Goal: Information Seeking & Learning: Learn about a topic

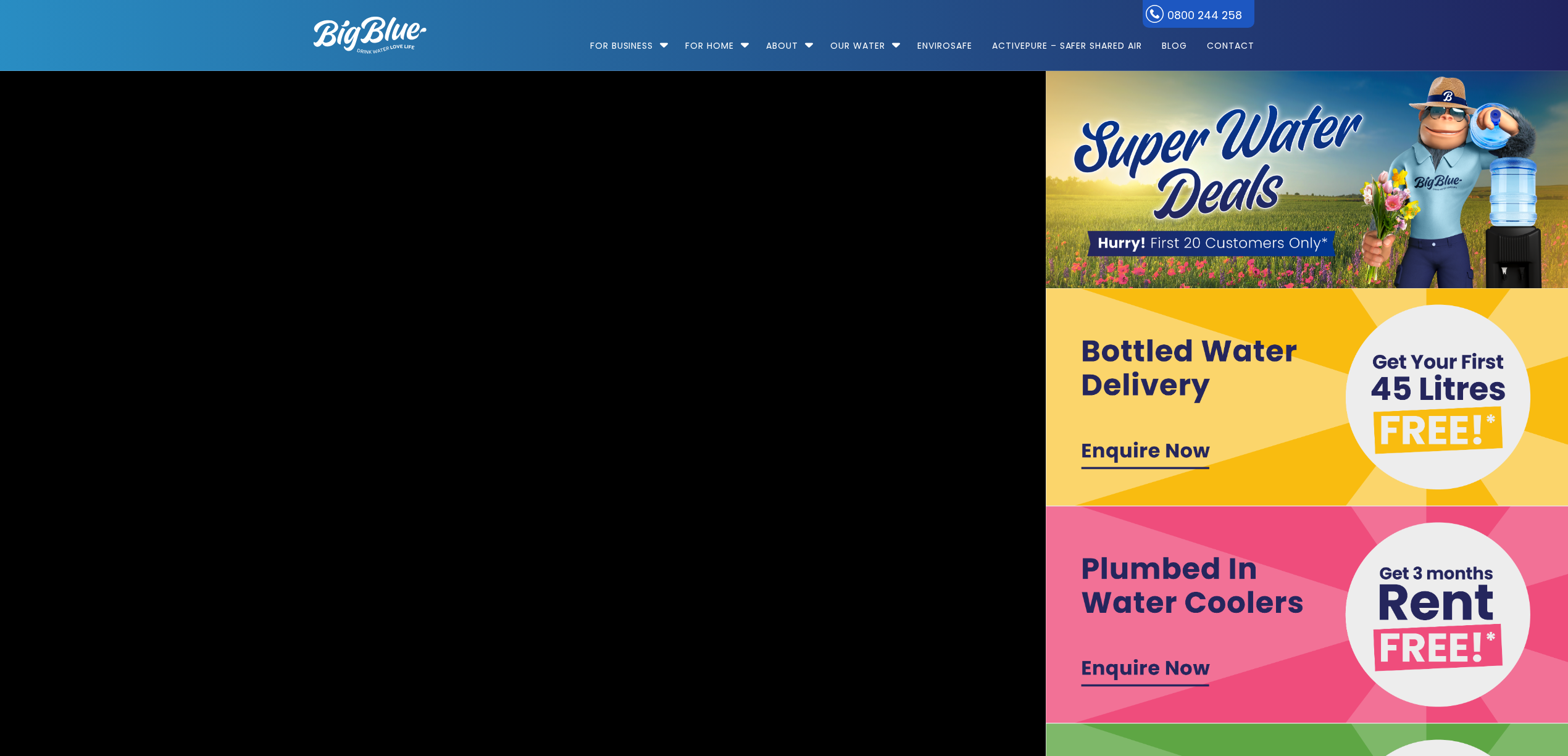
click at [746, 89] on video "https://www.bigblue.co.nz/wp-content/uploads/2021/09/Big-Blue-Hydro-17.mp4" at bounding box center [522, 505] width 2162 height 918
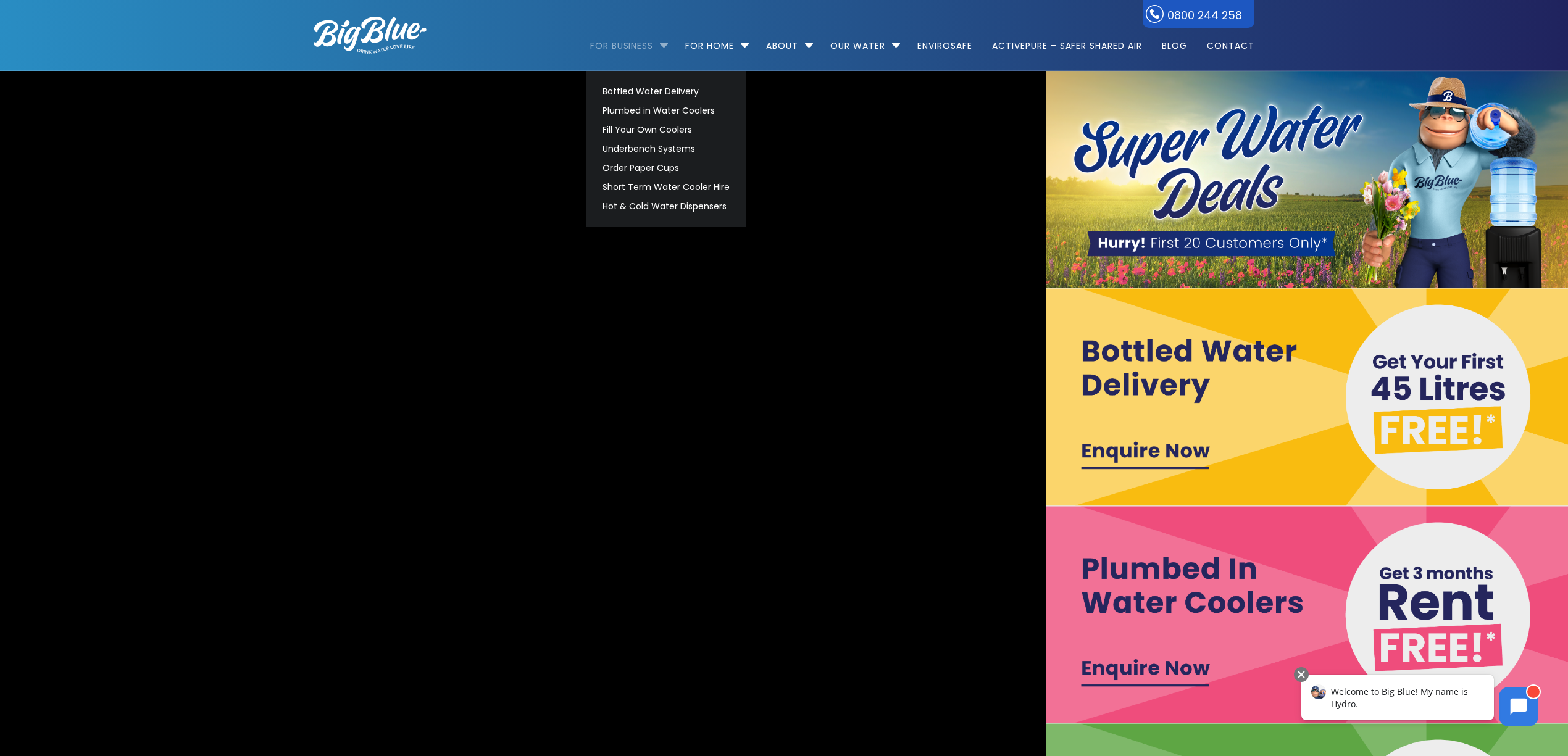
click at [633, 43] on link "For Business" at bounding box center [626, 39] width 72 height 80
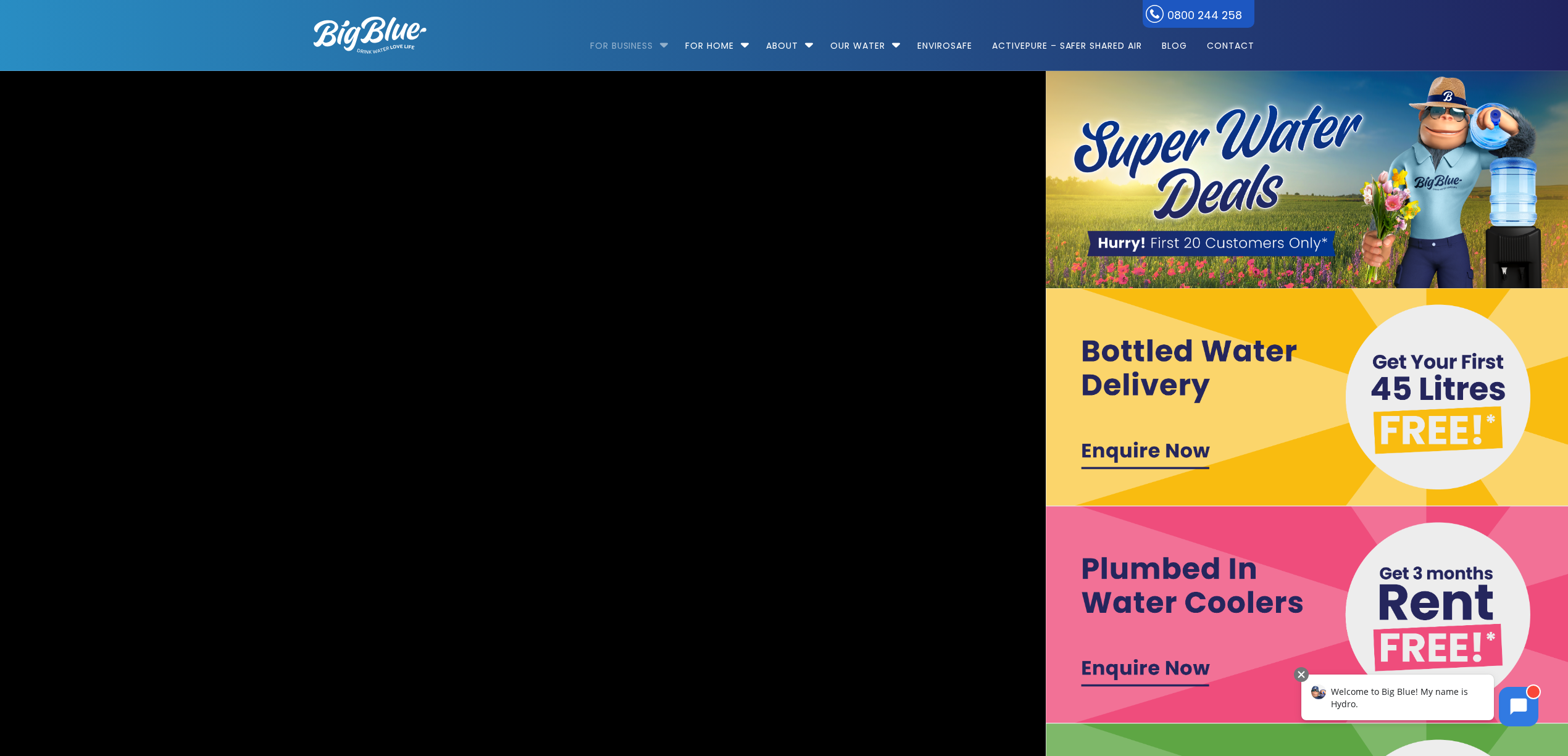
click at [622, 43] on link "For Business" at bounding box center [626, 39] width 72 height 80
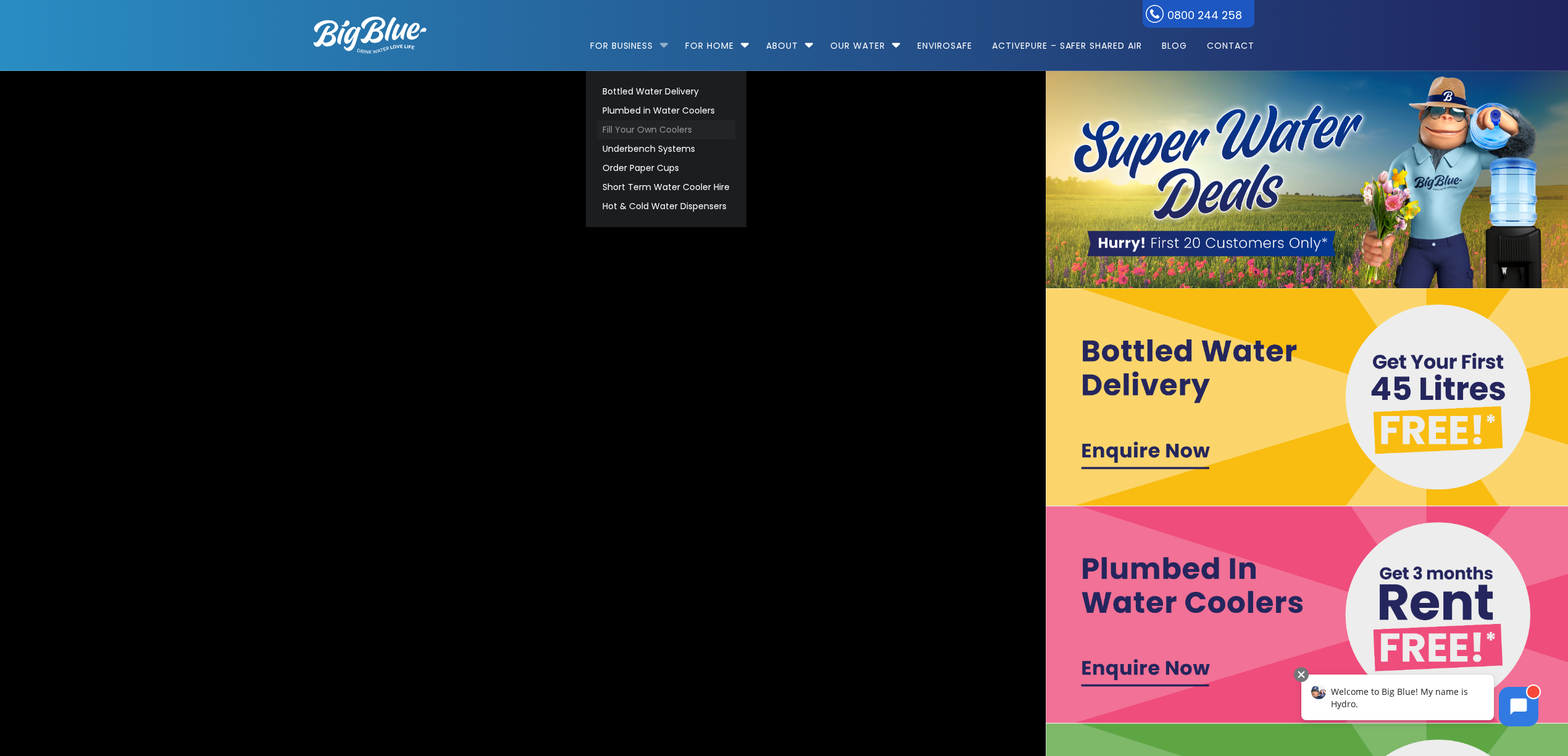
click at [633, 130] on link "Fill Your Own Coolers" at bounding box center [666, 130] width 138 height 19
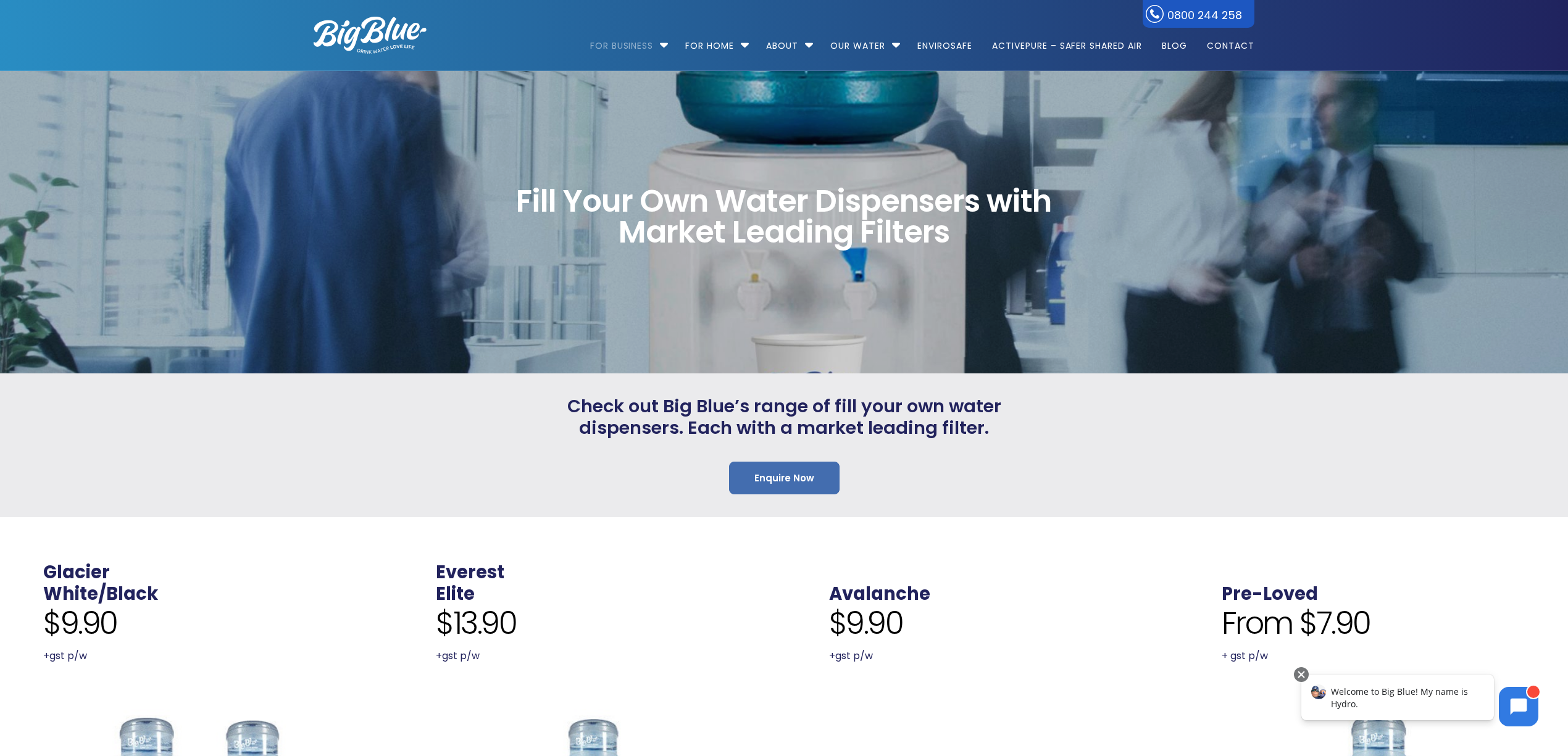
click at [782, 489] on link "Enquire Now" at bounding box center [784, 477] width 110 height 33
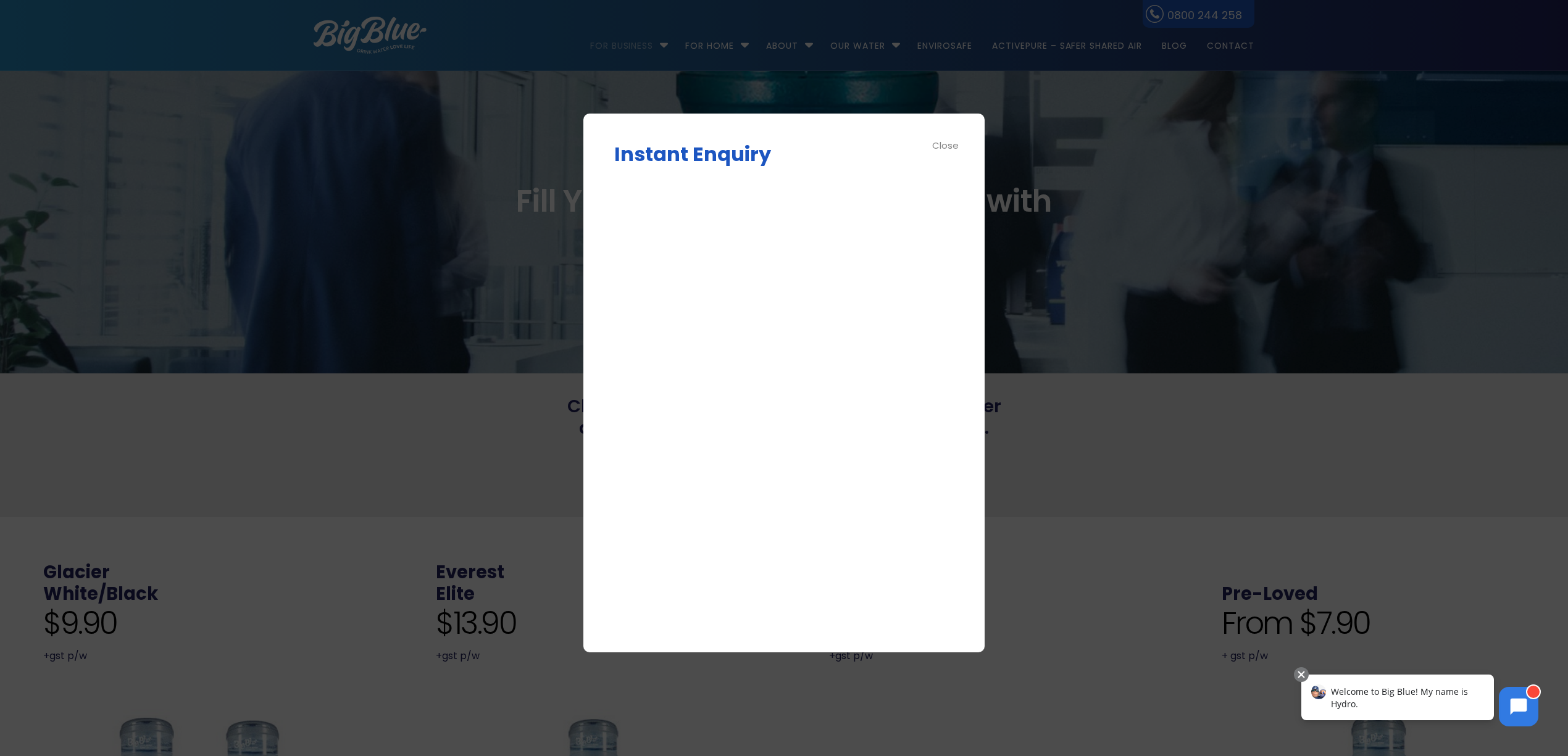
click at [941, 146] on div "Close" at bounding box center [946, 145] width 28 height 14
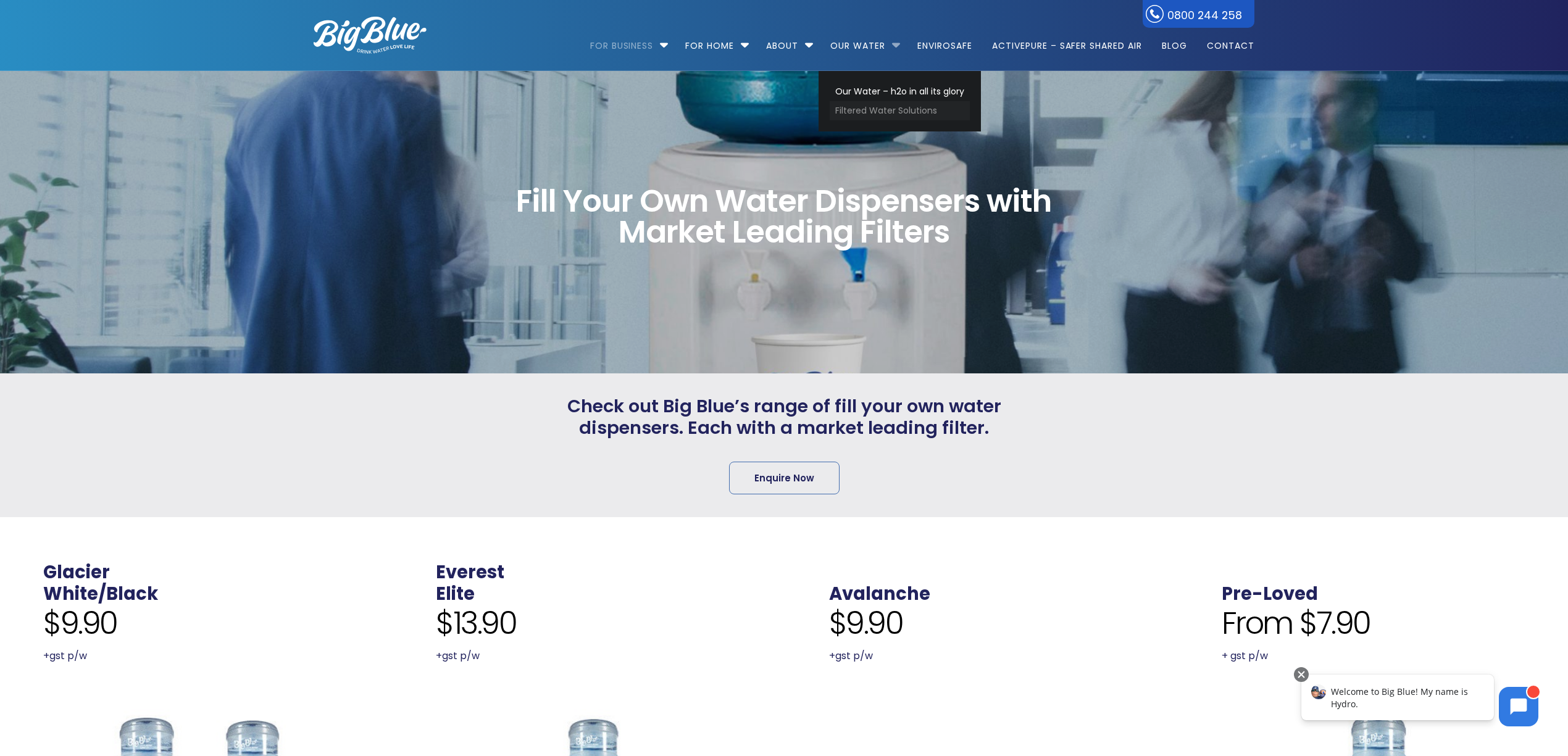
click at [878, 108] on link "Filtered Water Solutions" at bounding box center [900, 110] width 140 height 19
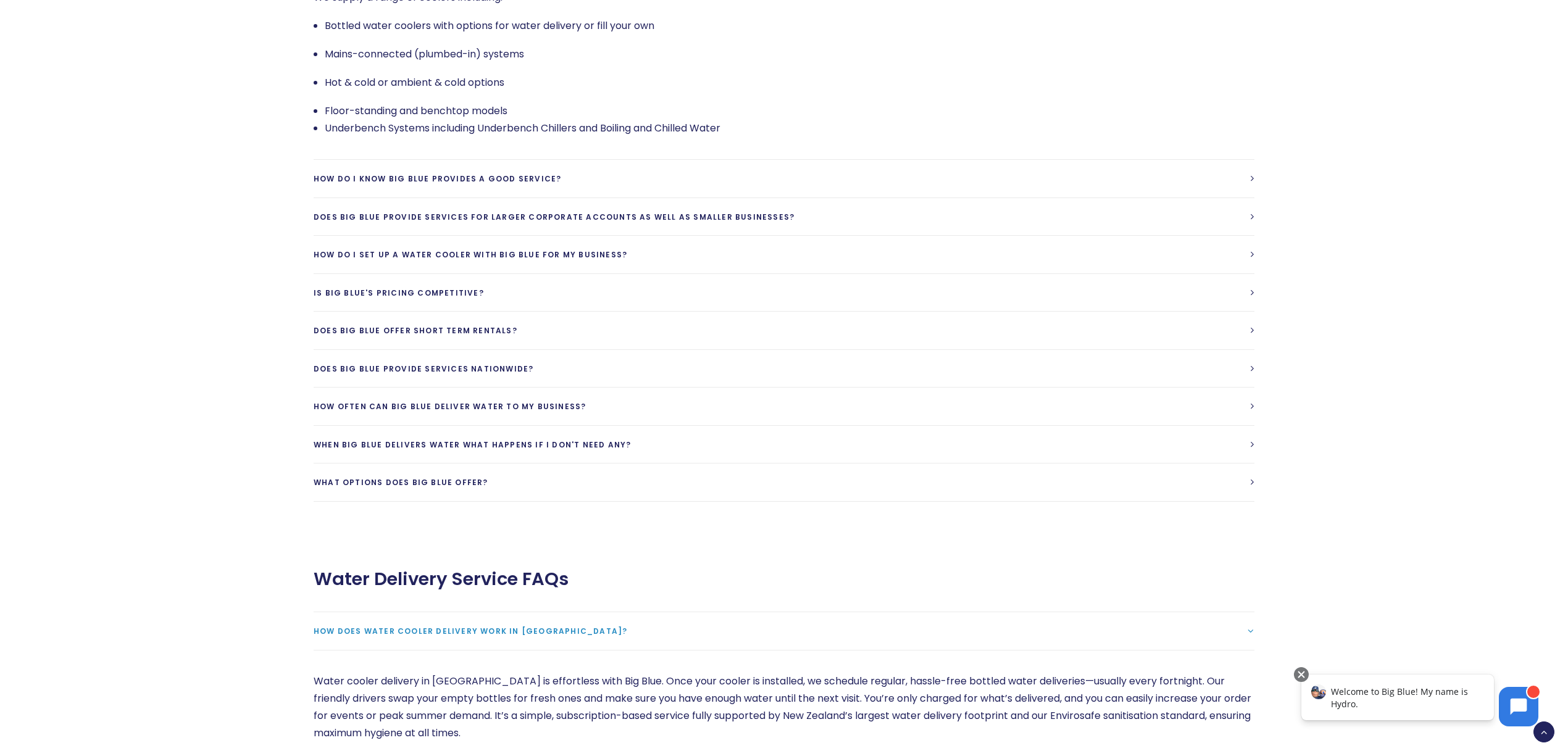
scroll to position [2136, 0]
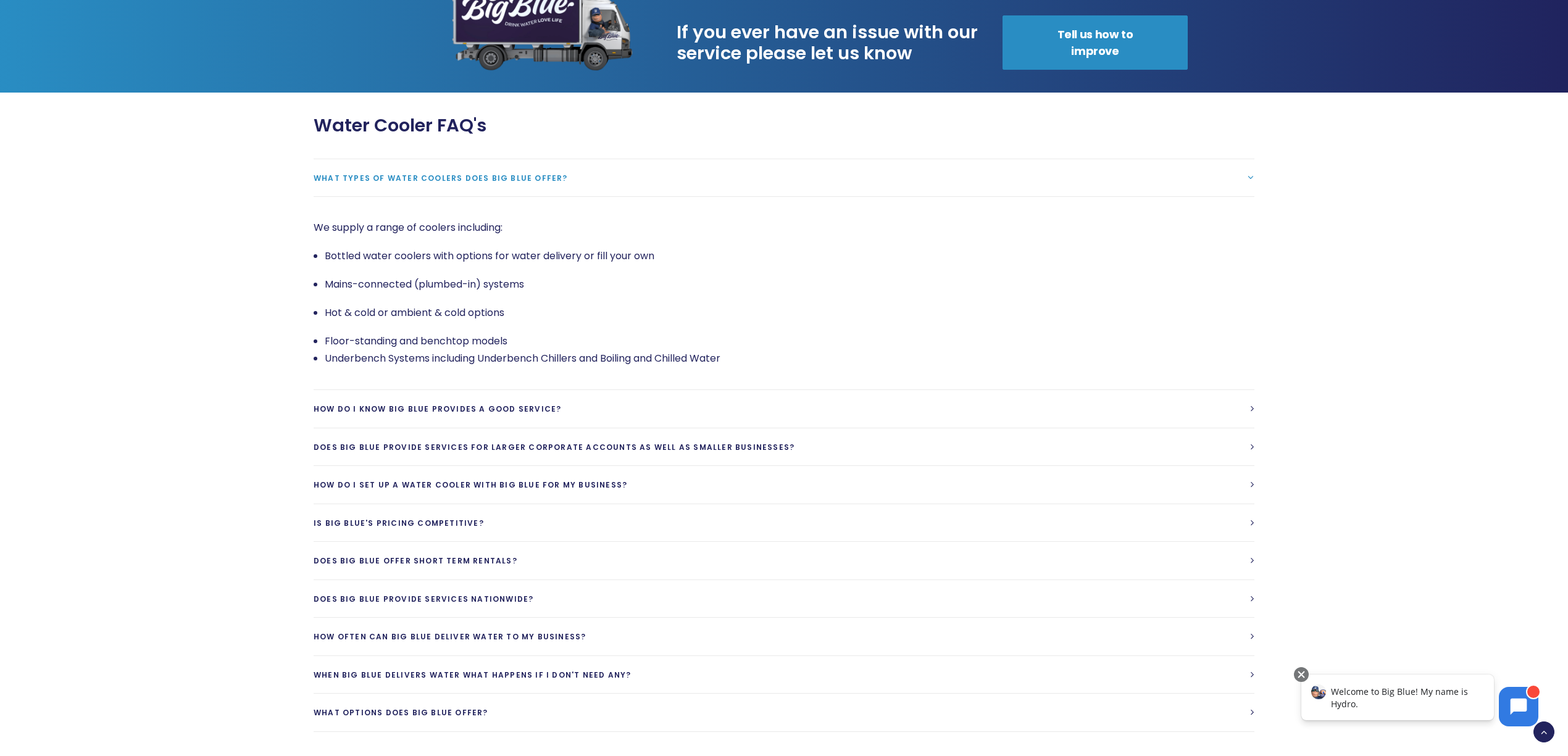
click at [219, 421] on div "Water Cooler FAQ's What types of water coolers does Big Blue offer? We supply a…" at bounding box center [784, 434] width 1570 height 684
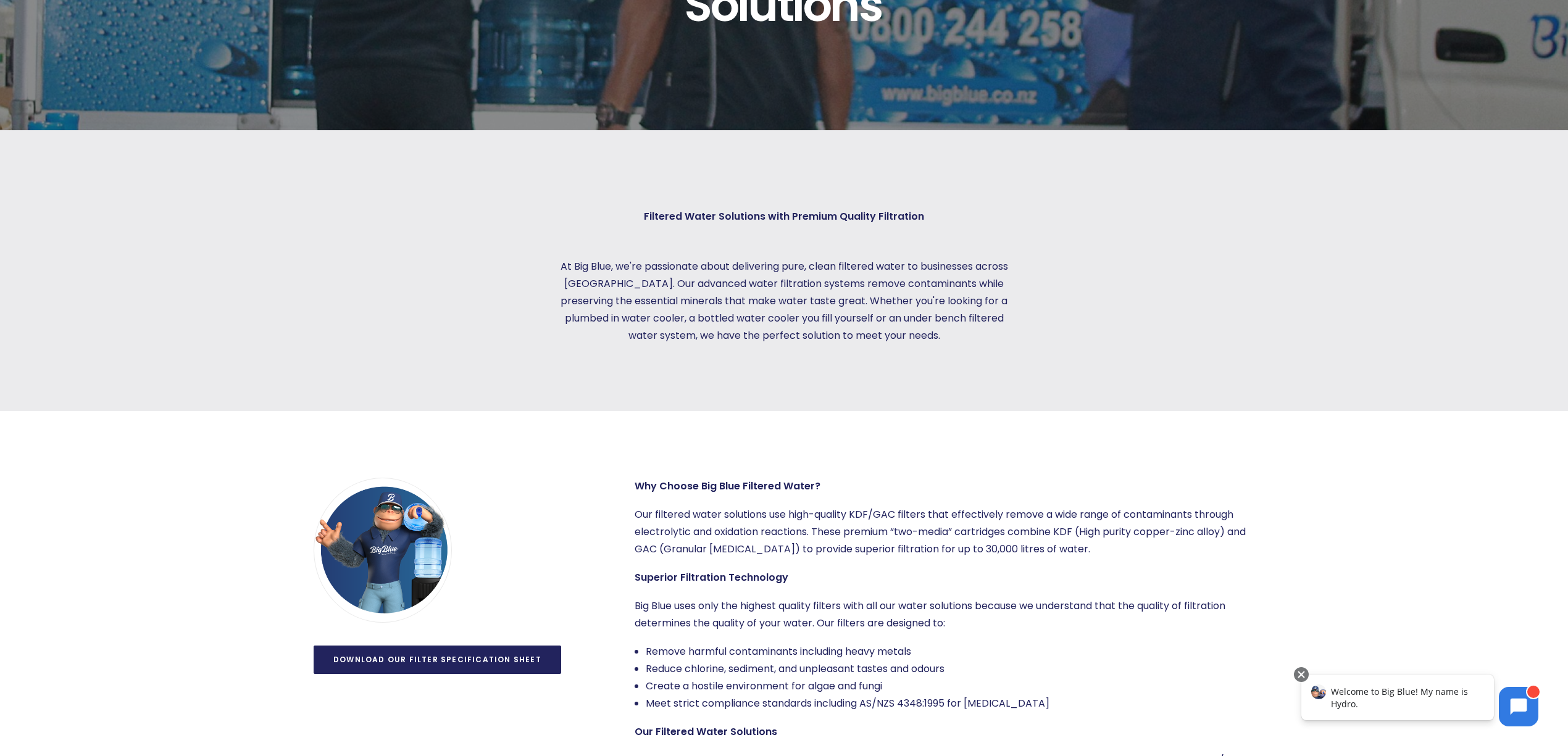
scroll to position [0, 0]
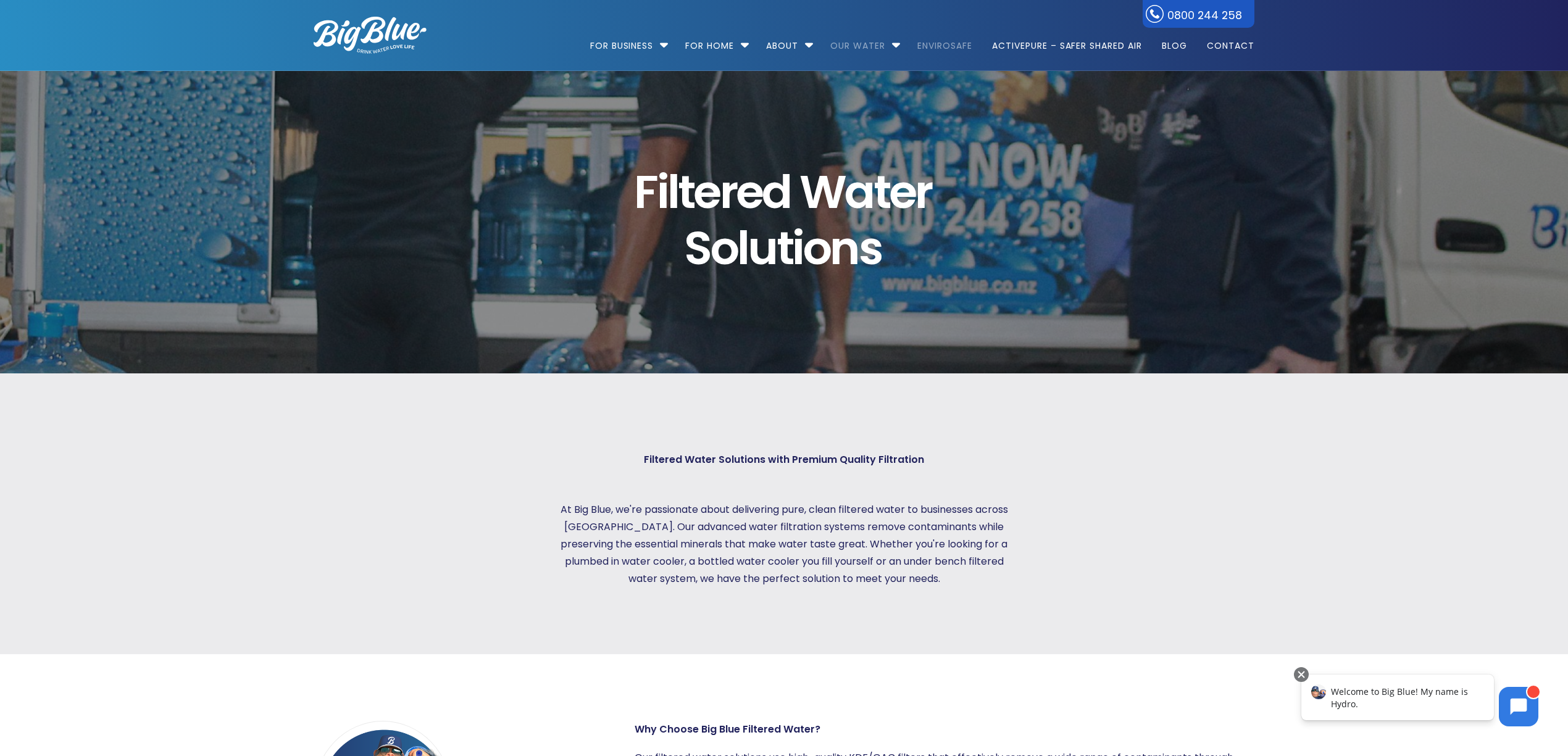
click at [929, 43] on link "EnviroSafe" at bounding box center [945, 39] width 72 height 80
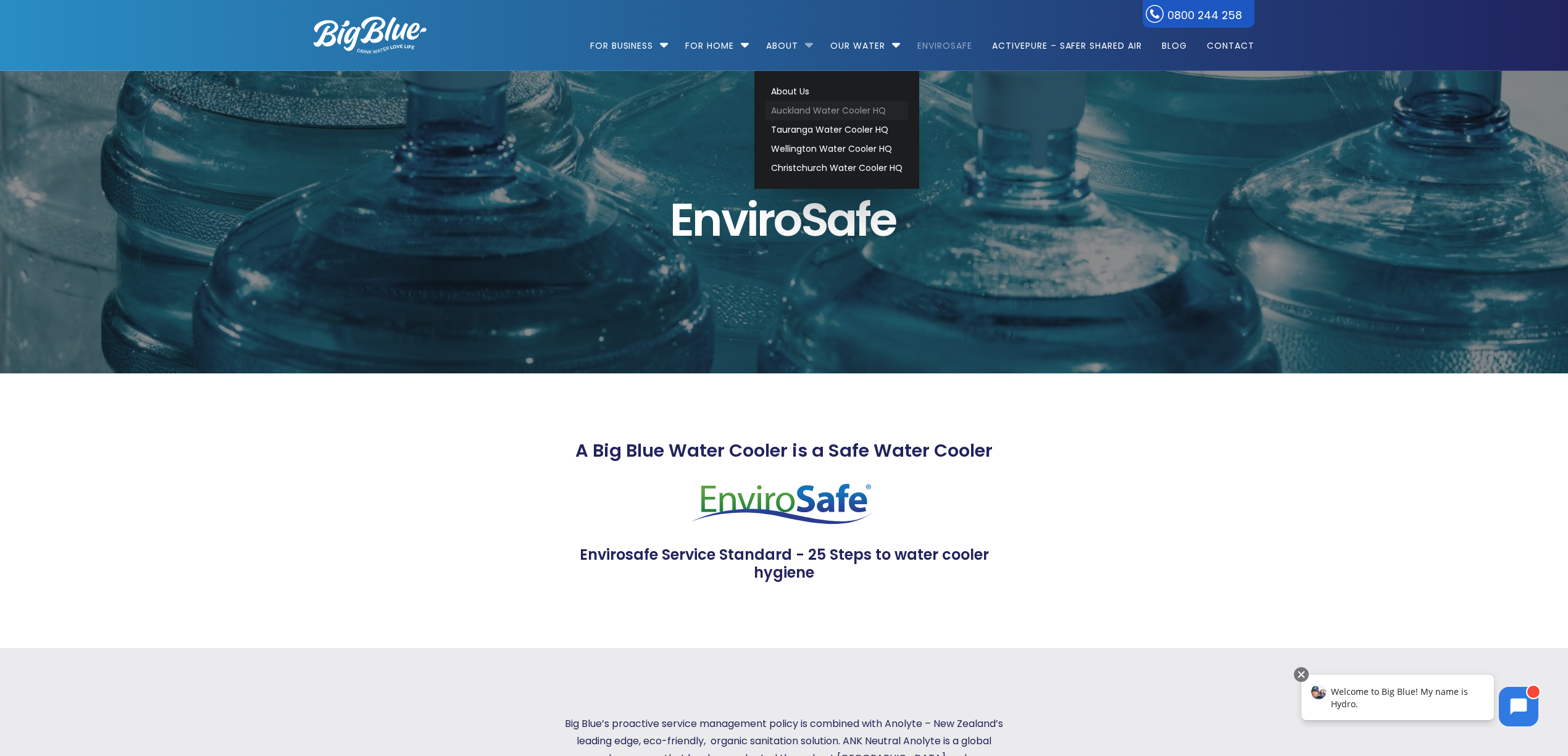
click at [811, 109] on link "Auckland Water Cooler HQ" at bounding box center [836, 110] width 142 height 19
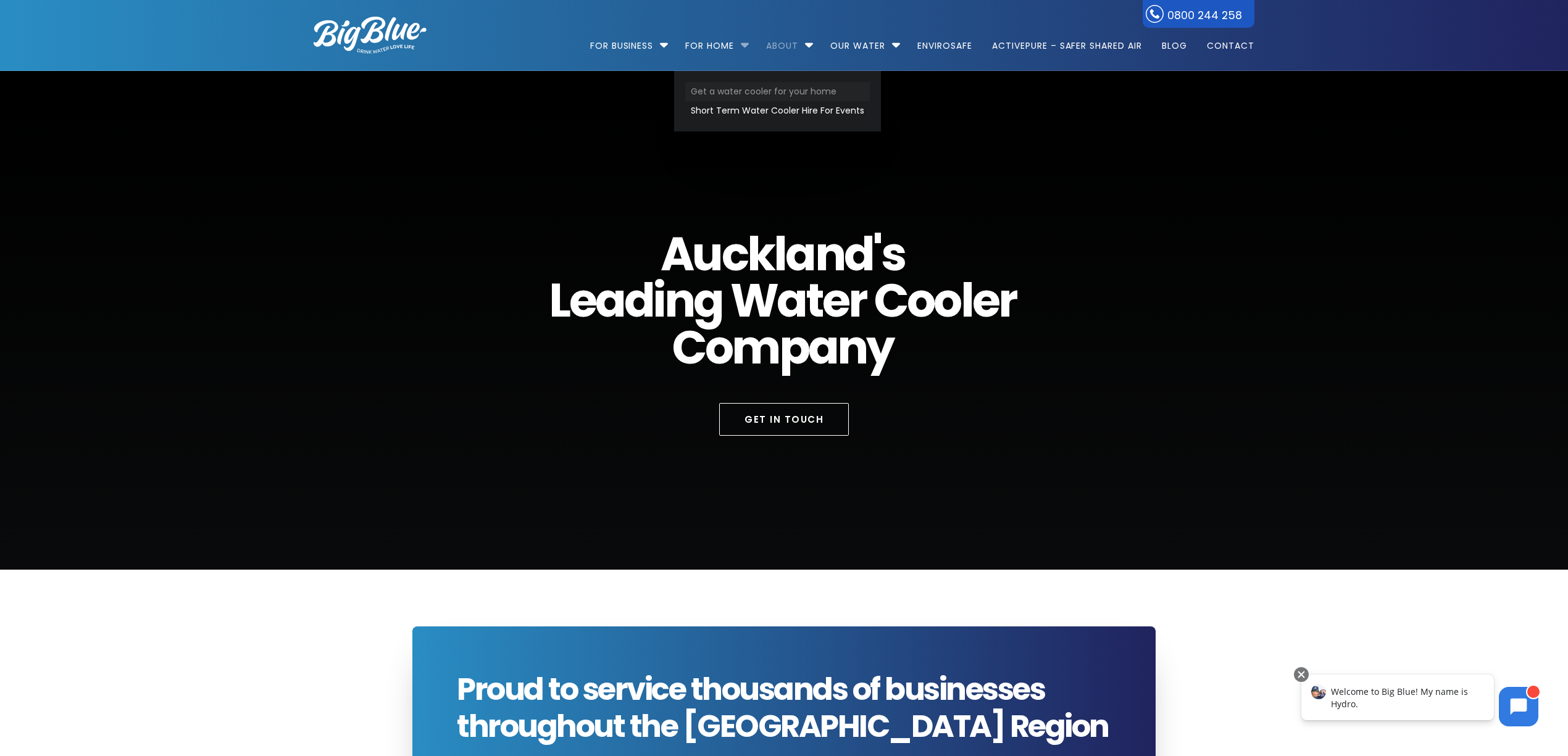
click at [738, 92] on link "Get a water cooler for your home" at bounding box center [778, 92] width 185 height 19
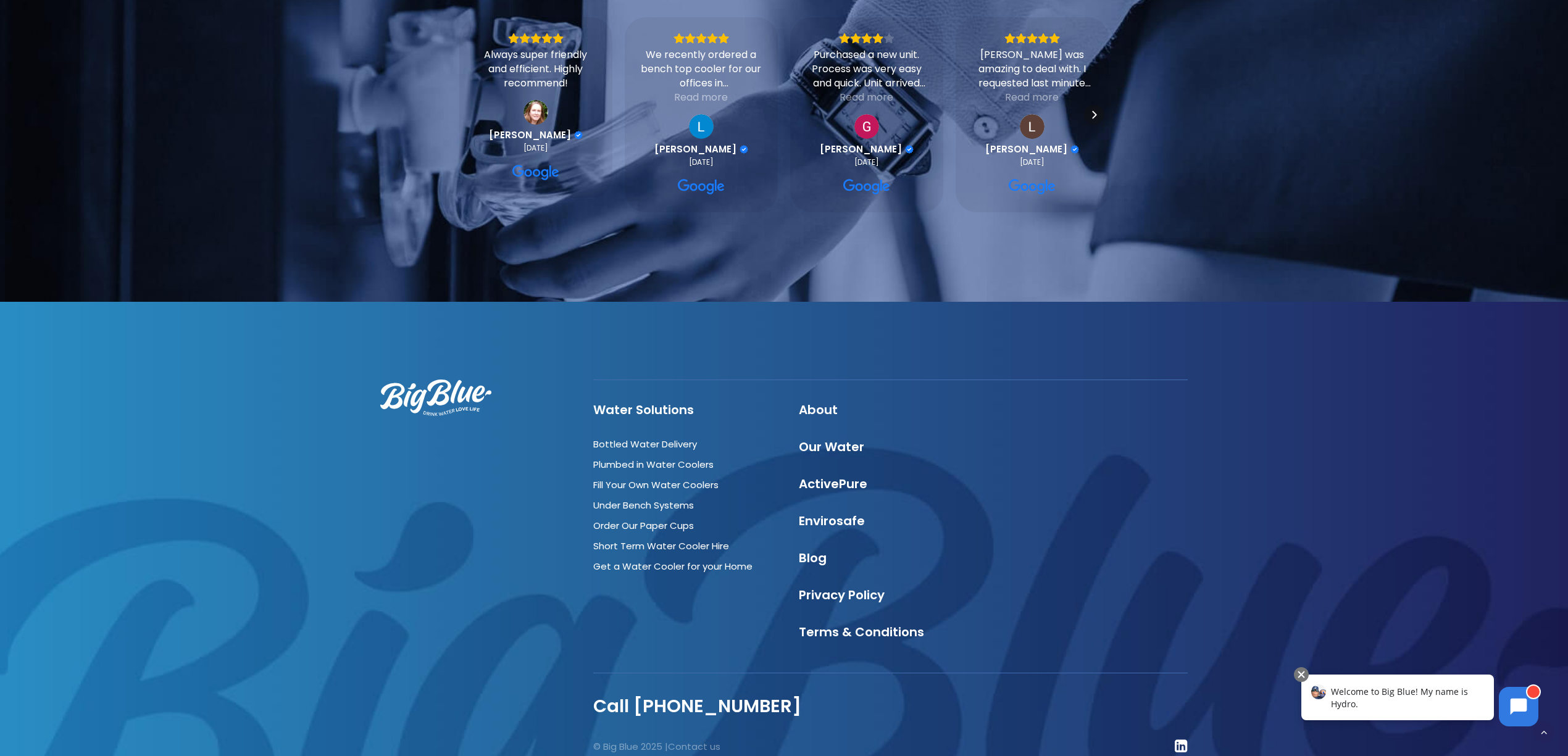
scroll to position [2577, 0]
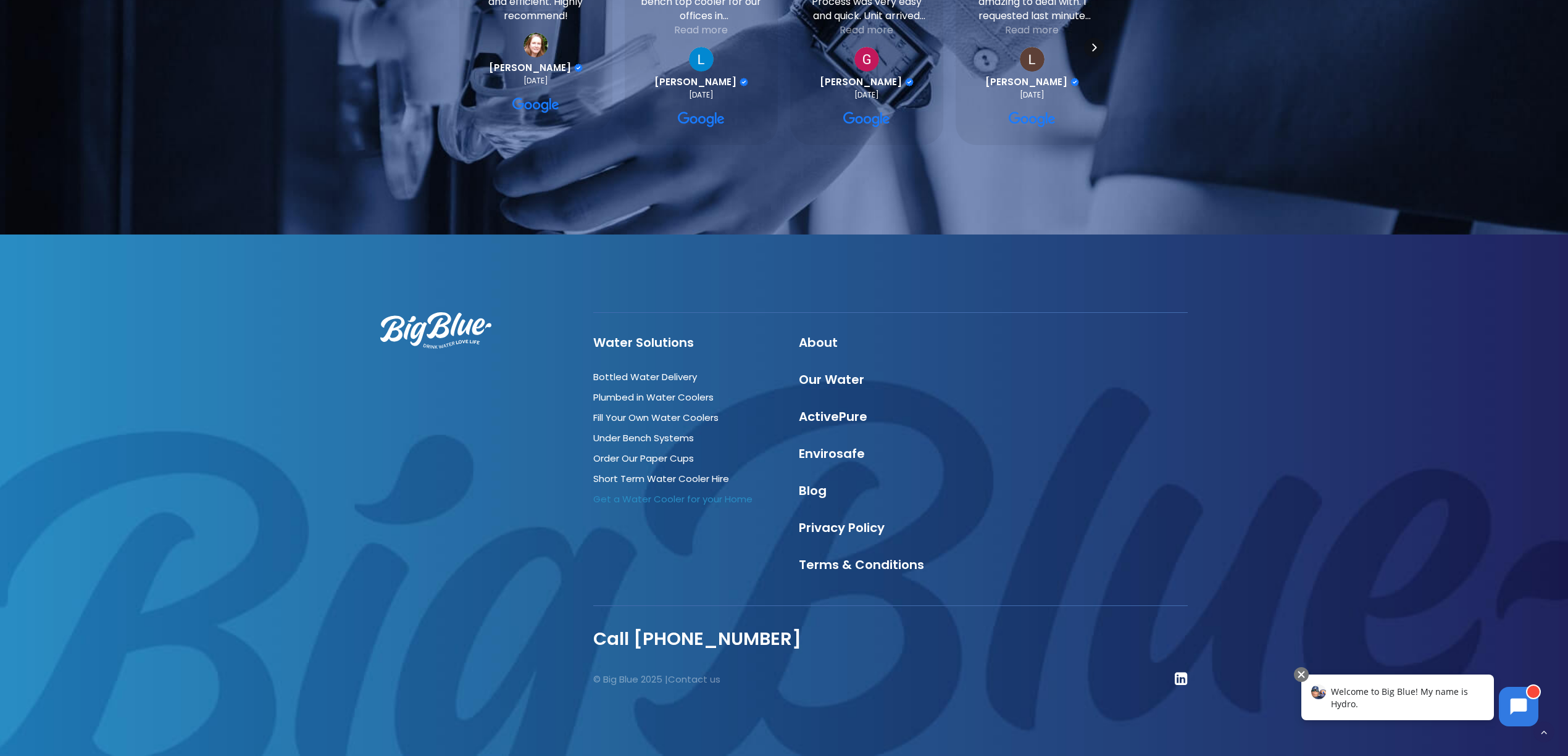
click at [636, 497] on link "Get a Water Cooler for your Home" at bounding box center [673, 499] width 159 height 13
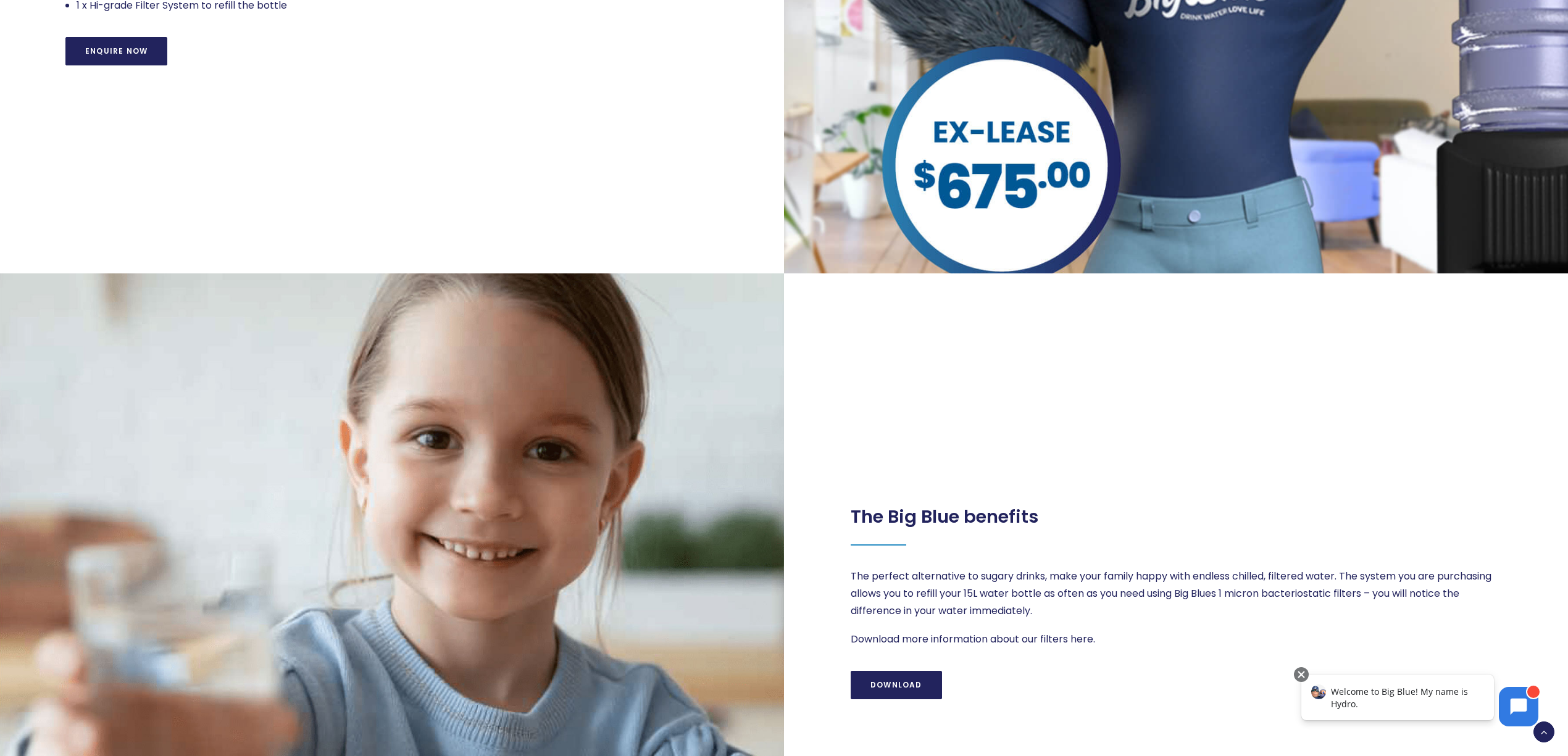
scroll to position [1563, 0]
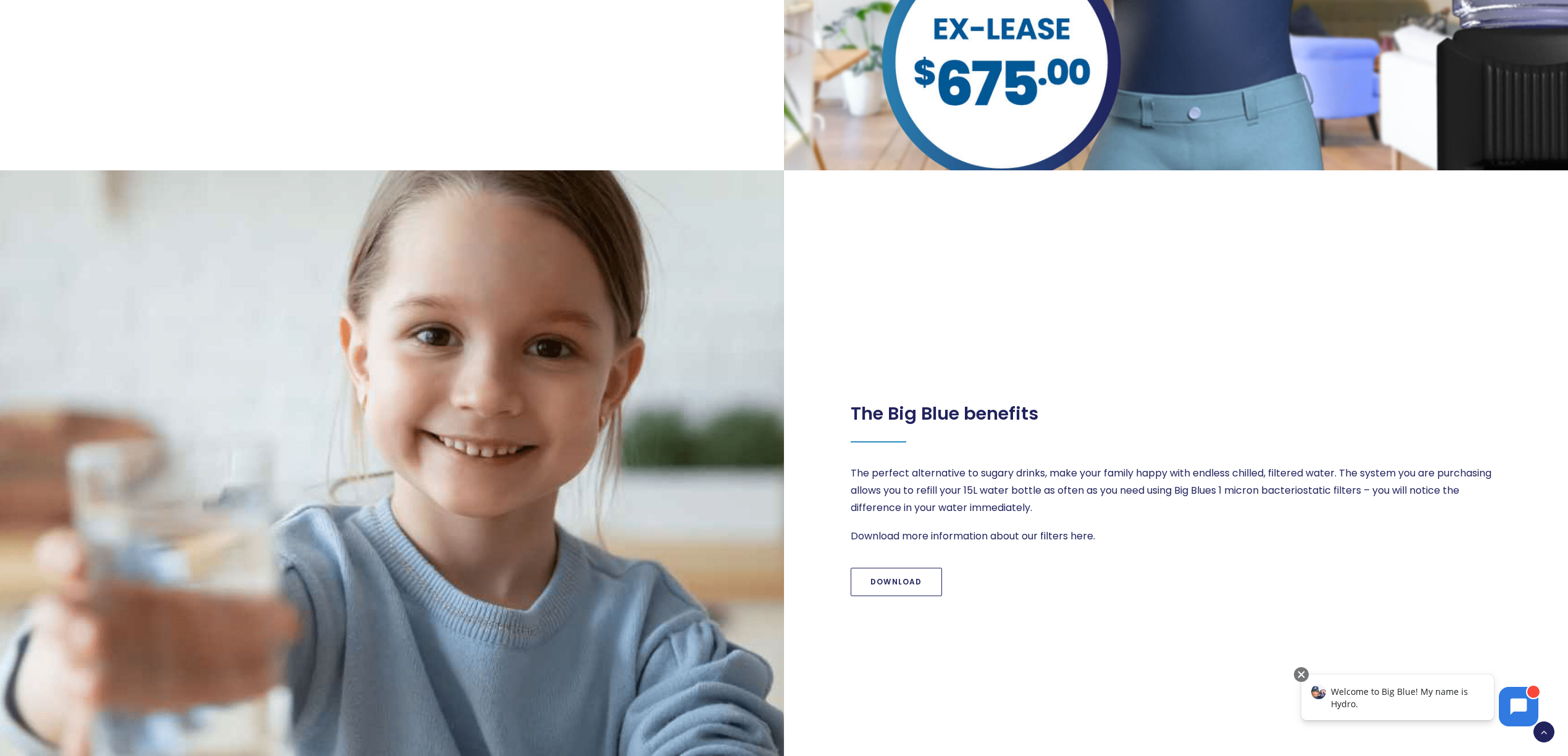
click at [905, 580] on link "Download" at bounding box center [896, 582] width 92 height 28
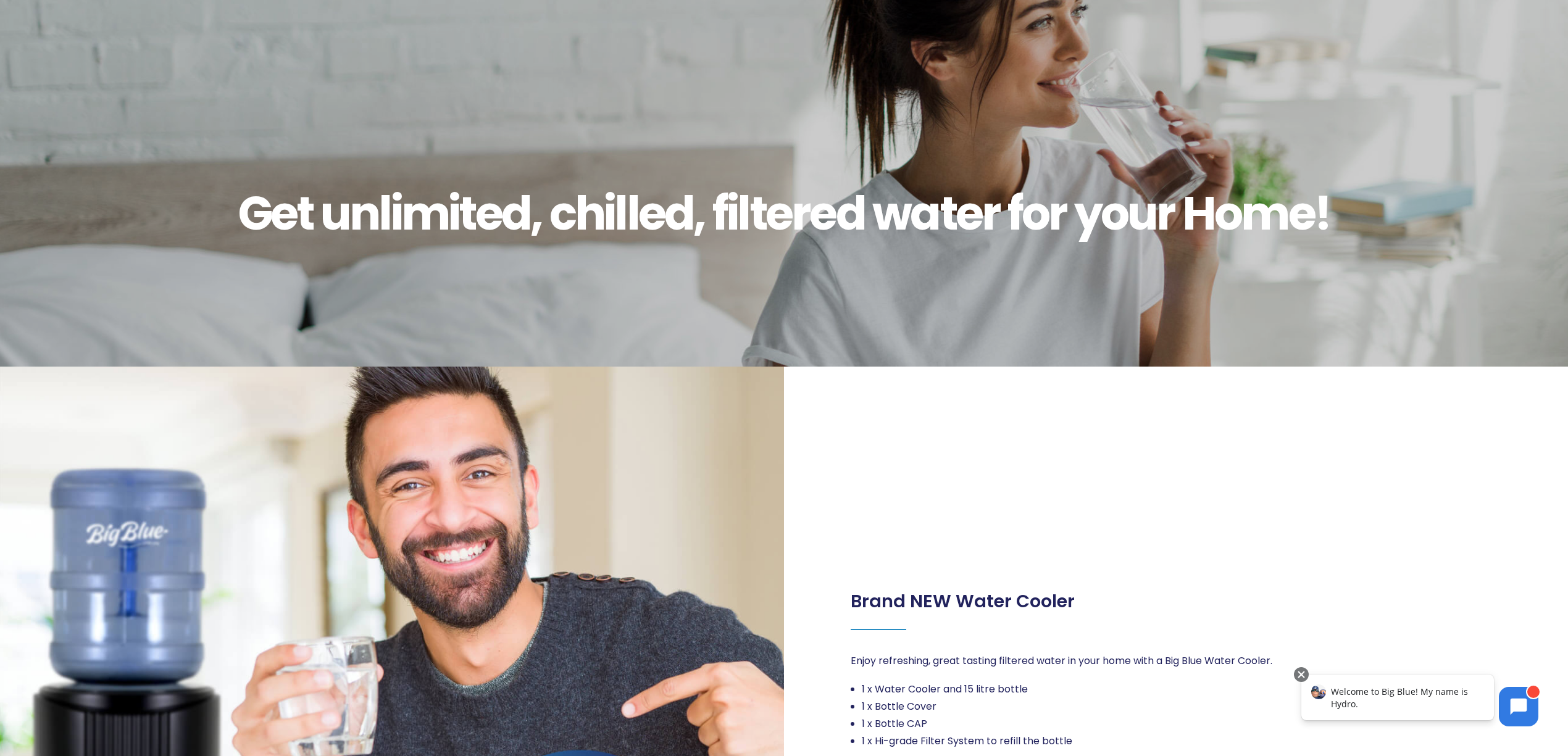
scroll to position [0, 0]
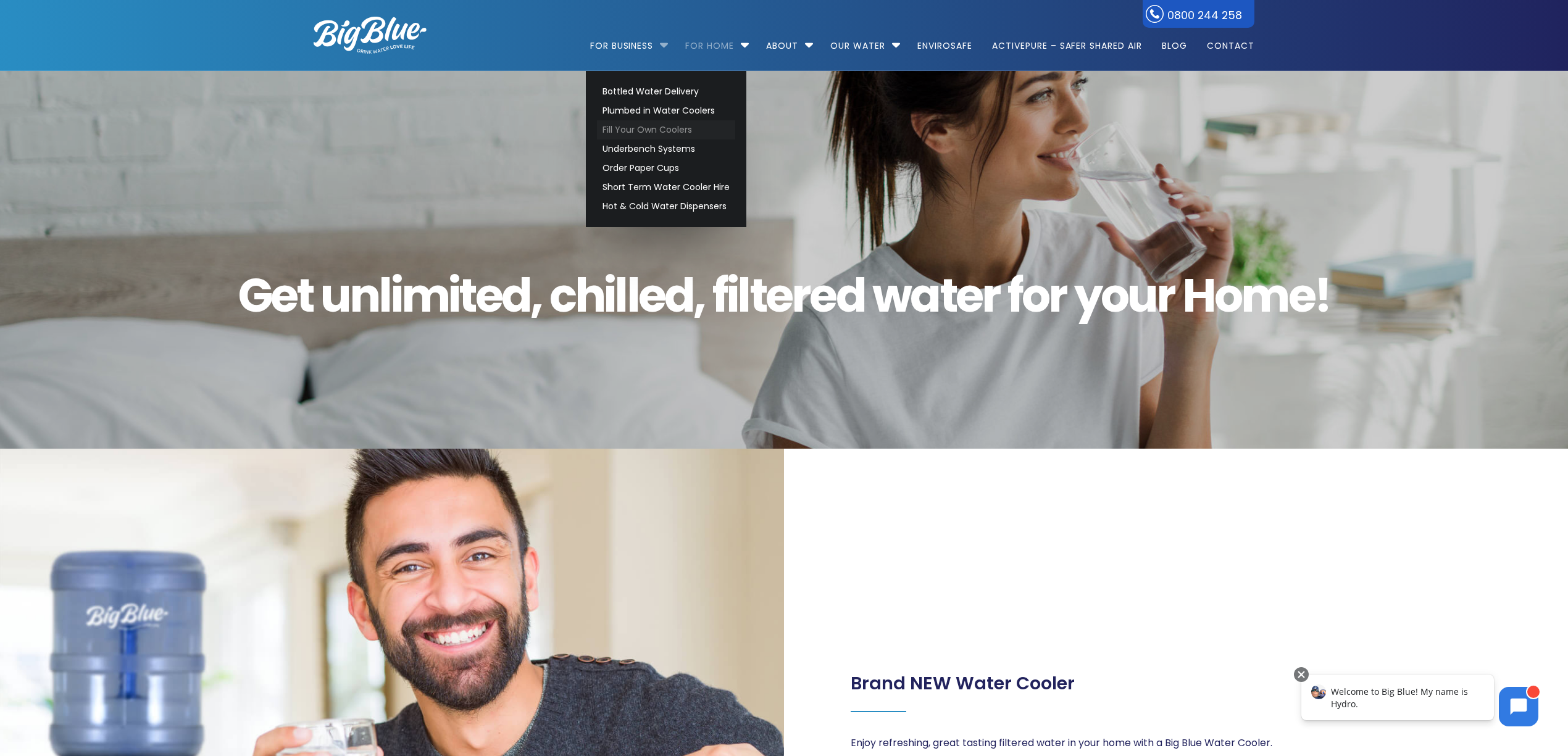
click at [631, 129] on link "Fill Your Own Coolers" at bounding box center [666, 130] width 138 height 19
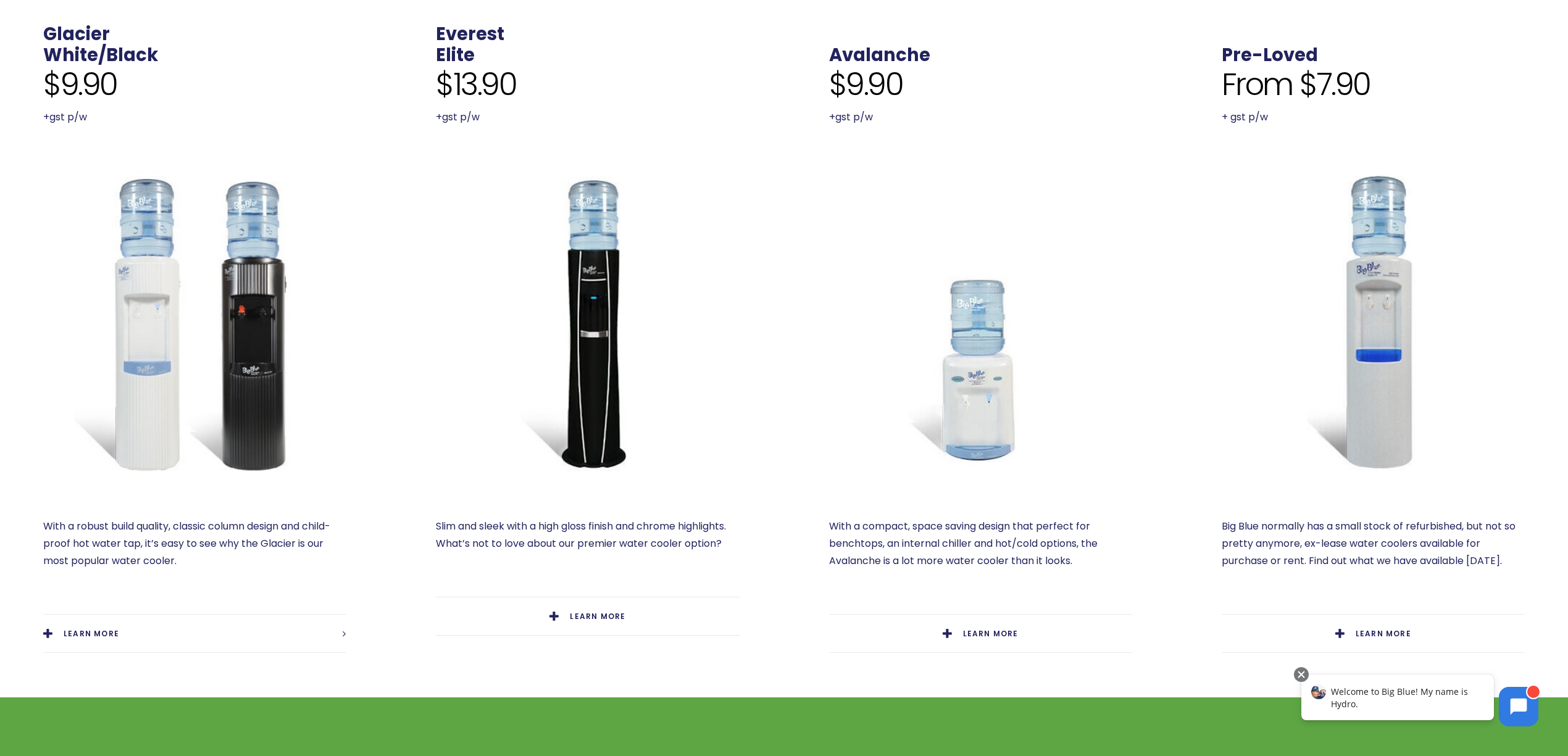
scroll to position [576, 0]
